Goal: Information Seeking & Learning: Check status

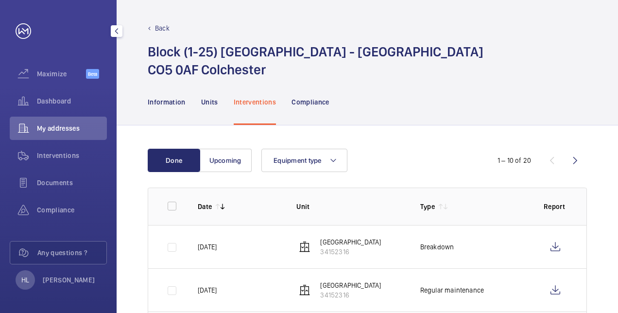
click at [78, 126] on span "My addresses" at bounding box center [72, 128] width 70 height 10
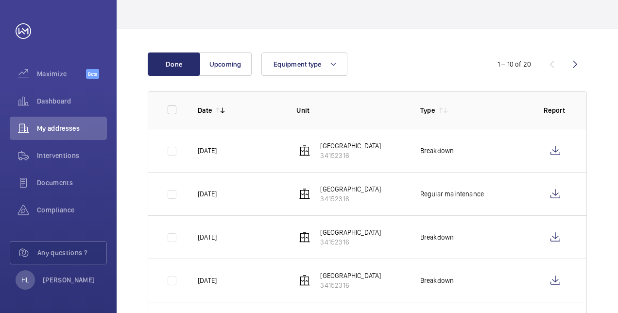
scroll to position [97, 0]
click at [62, 127] on span "My addresses" at bounding box center [72, 128] width 70 height 10
click at [60, 159] on span "Interventions" at bounding box center [72, 156] width 70 height 10
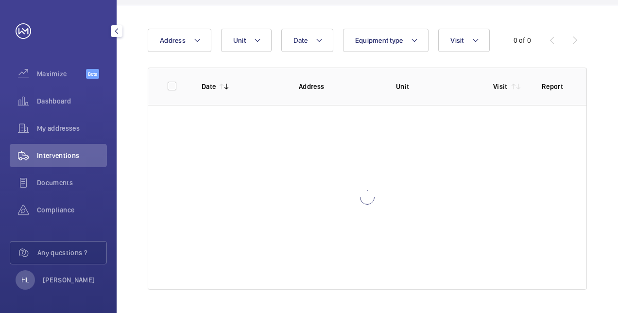
scroll to position [60, 0]
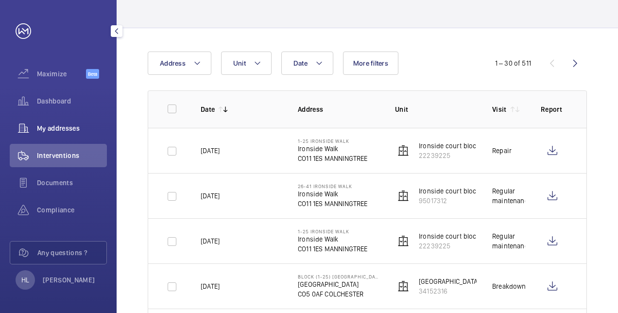
click at [61, 129] on span "My addresses" at bounding box center [72, 128] width 70 height 10
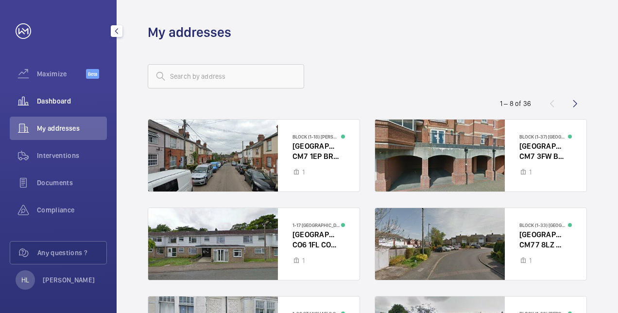
click at [81, 107] on div "Dashboard" at bounding box center [58, 100] width 97 height 23
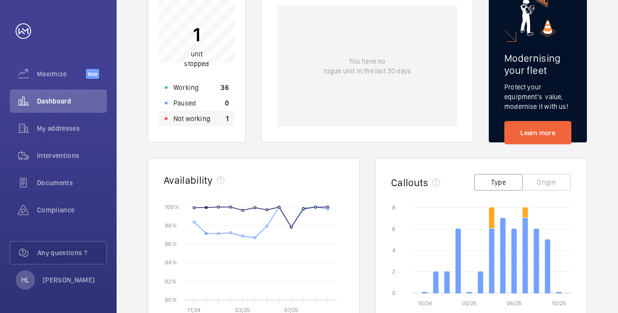
click at [207, 118] on p "Not working" at bounding box center [191, 119] width 37 height 10
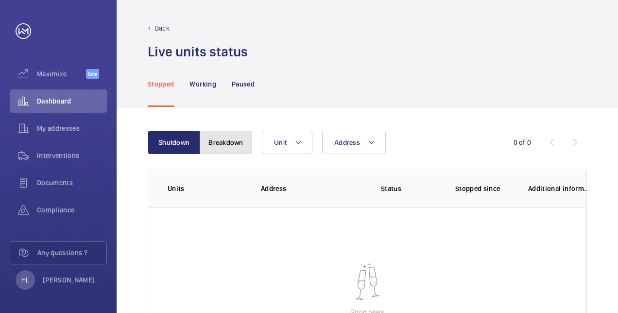
click at [224, 145] on button "Breakdown" at bounding box center [226, 142] width 52 height 23
